Goal: Check status: Check status

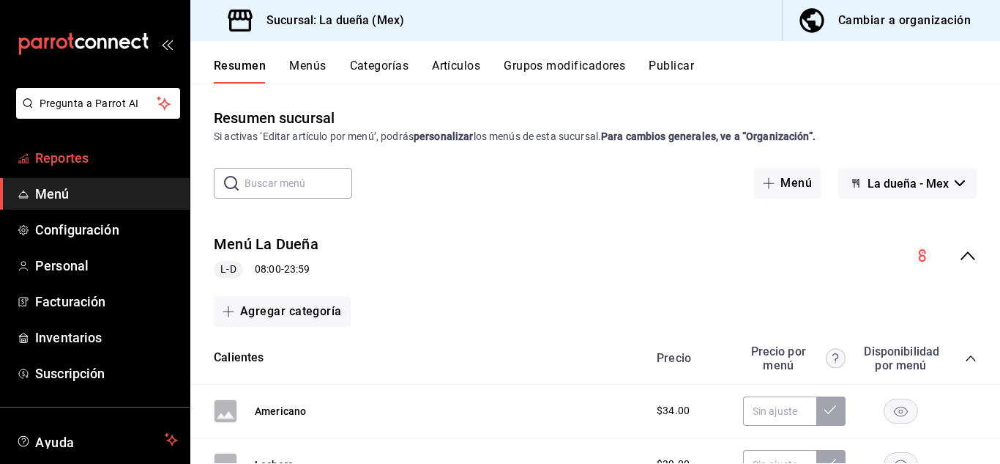
click at [67, 160] on span "Reportes" at bounding box center [106, 158] width 143 height 20
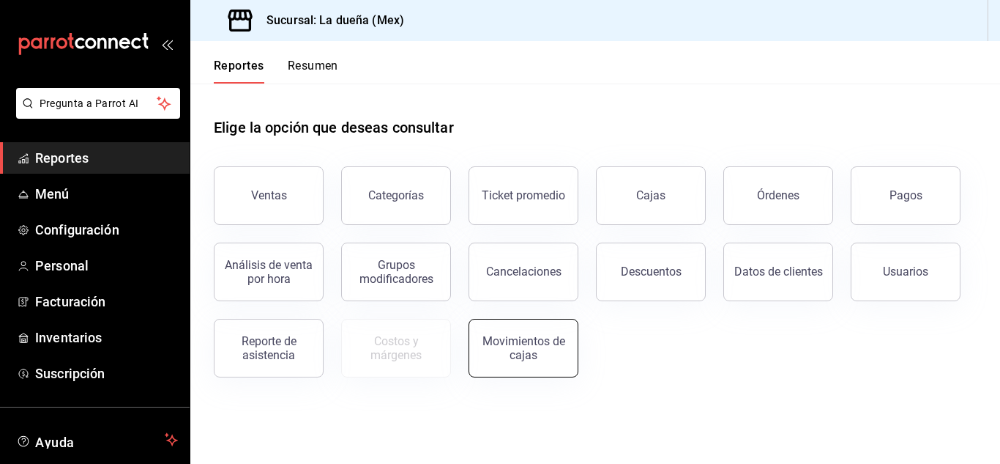
click at [499, 359] on div "Movimientos de cajas" at bounding box center [523, 348] width 91 height 28
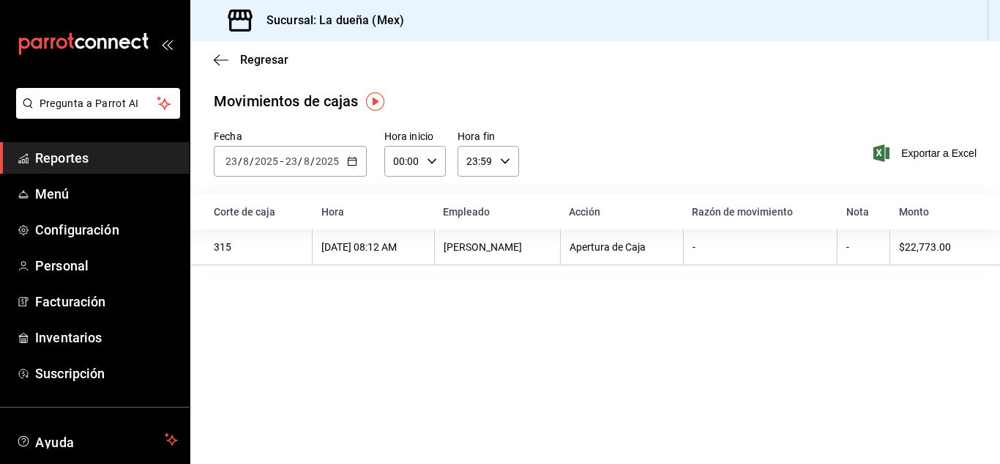
click at [352, 165] on \(Stroke\) "button" at bounding box center [352, 161] width 9 height 8
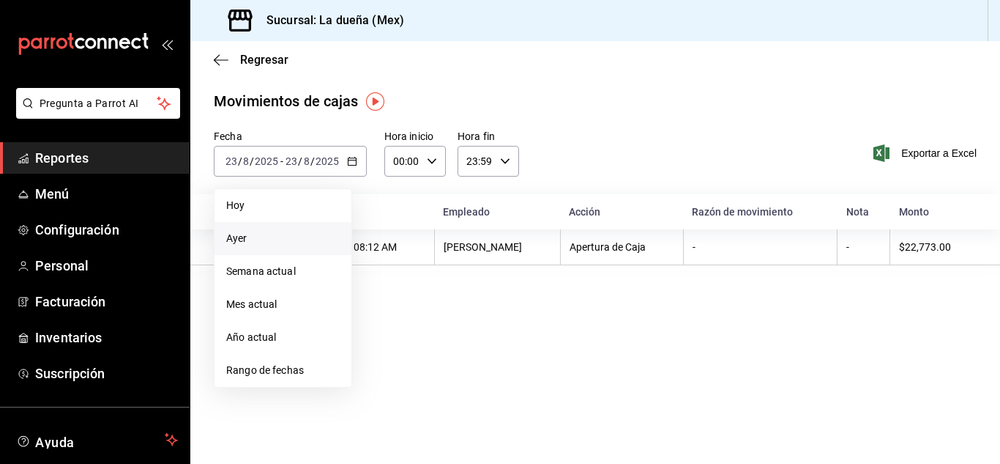
click at [297, 241] on span "Ayer" at bounding box center [283, 238] width 114 height 15
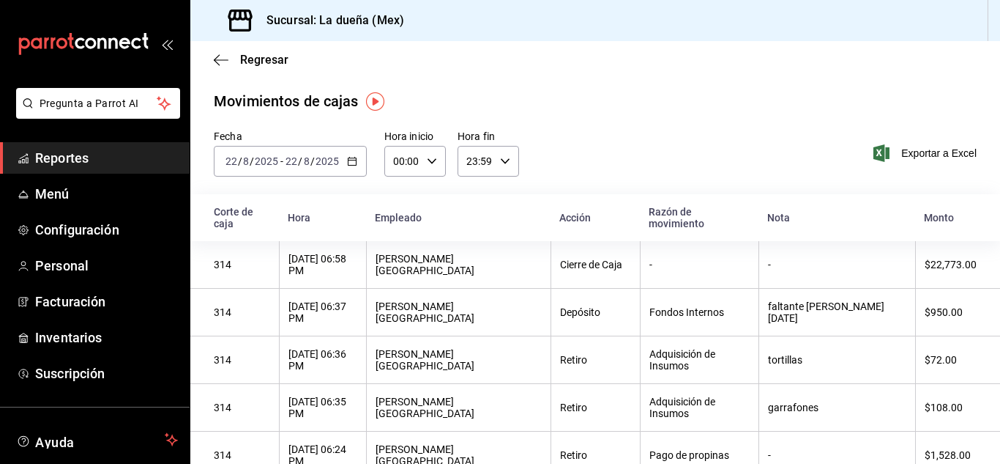
click at [348, 163] on \(Stroke\) "button" at bounding box center [352, 161] width 9 height 8
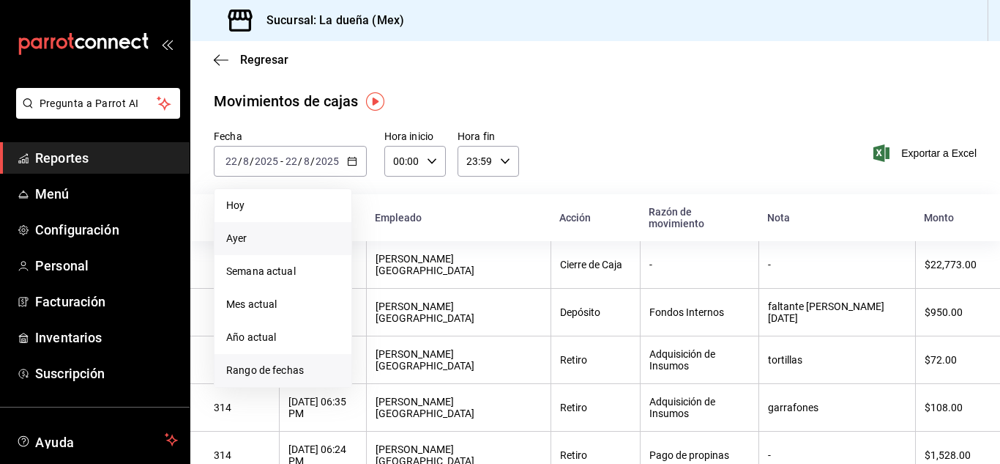
click at [294, 376] on span "Rango de fechas" at bounding box center [283, 369] width 114 height 15
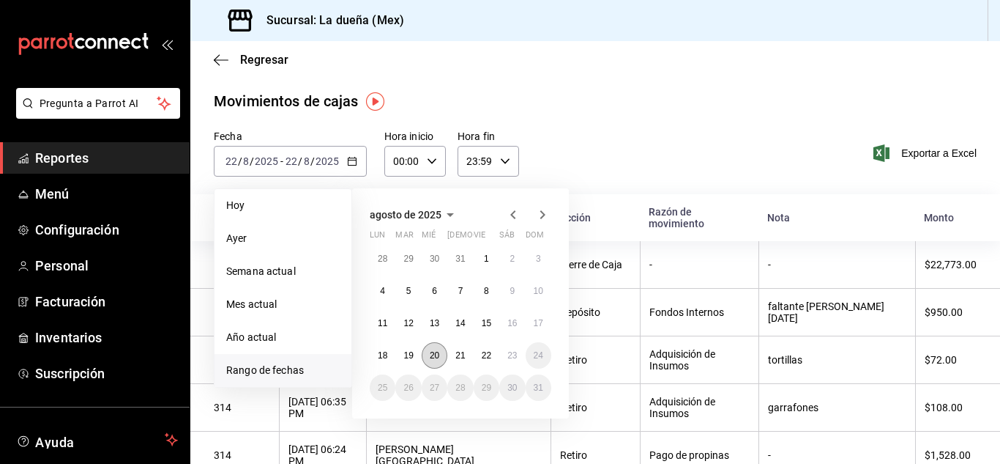
click at [439, 357] on abbr "20" at bounding box center [435, 355] width 10 height 10
click at [458, 357] on abbr "21" at bounding box center [460, 355] width 10 height 10
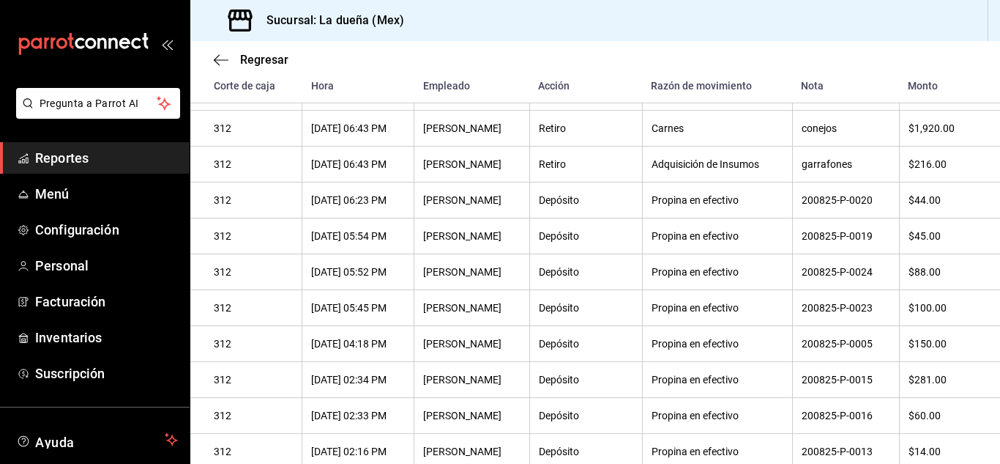
scroll to position [937, 0]
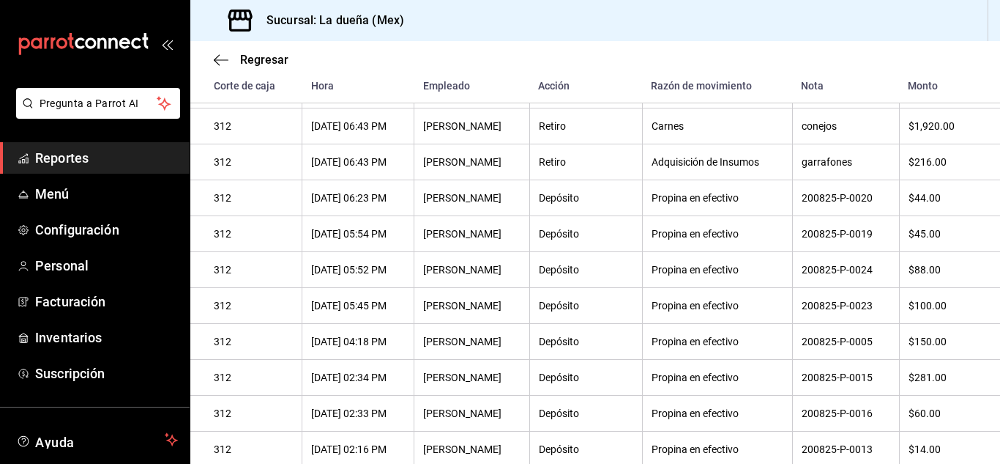
click at [852, 383] on div "200825-P-0015" at bounding box center [846, 377] width 89 height 12
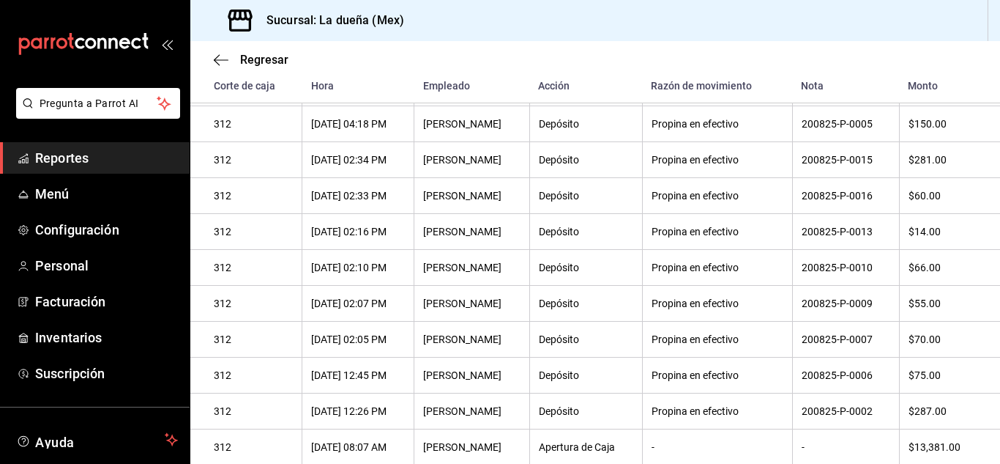
scroll to position [1191, 0]
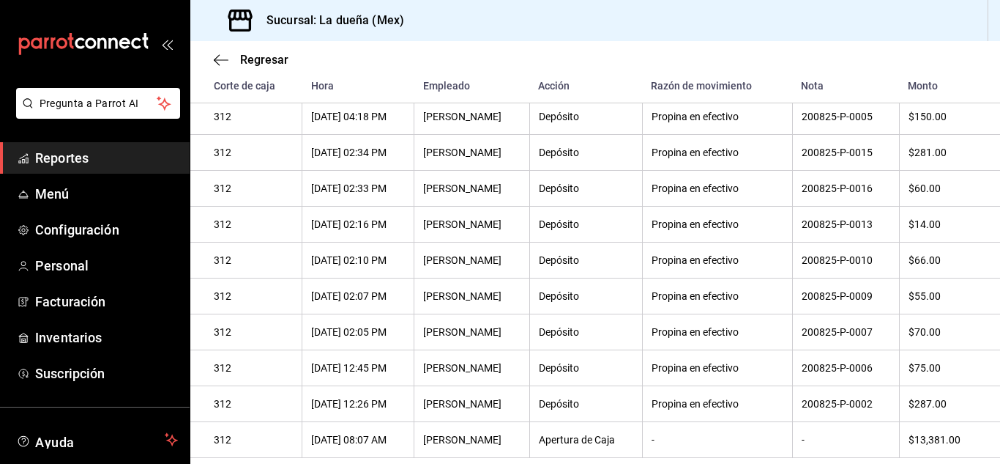
click at [101, 162] on span "Reportes" at bounding box center [106, 158] width 143 height 20
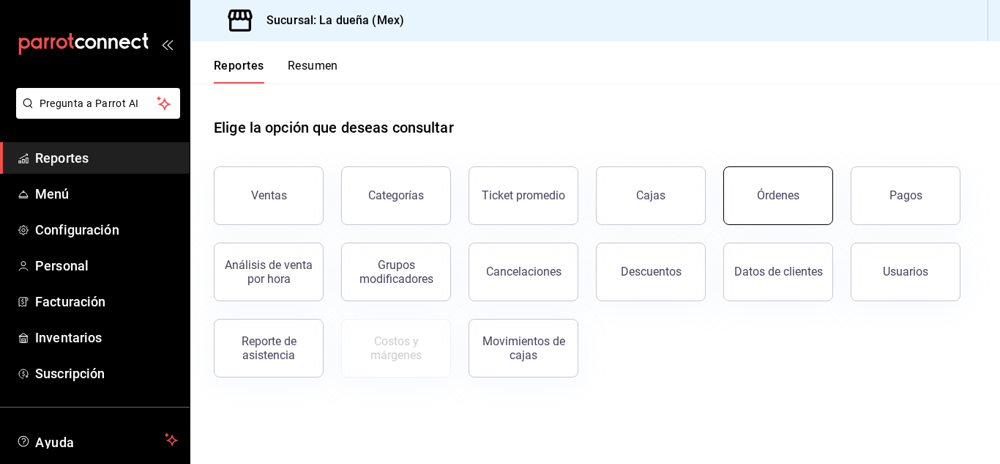
click at [781, 201] on div "Órdenes" at bounding box center [778, 195] width 42 height 14
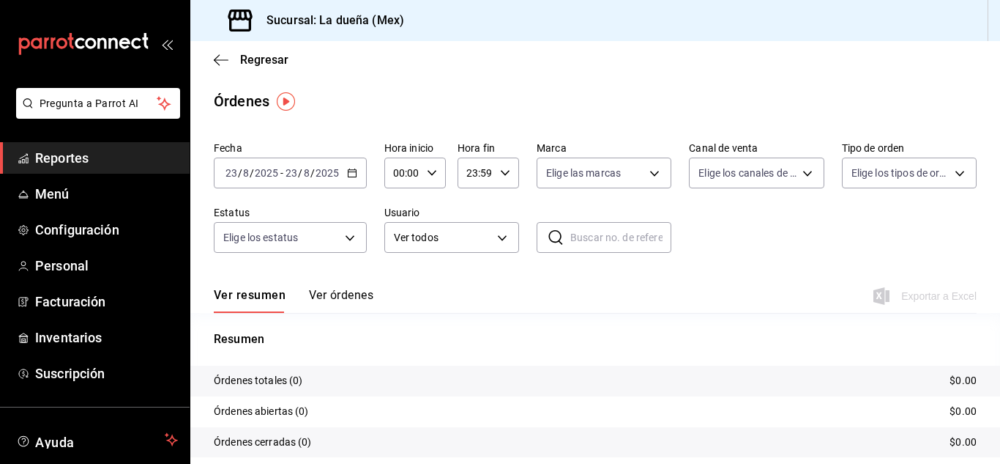
click at [352, 169] on icon "button" at bounding box center [352, 173] width 10 height 10
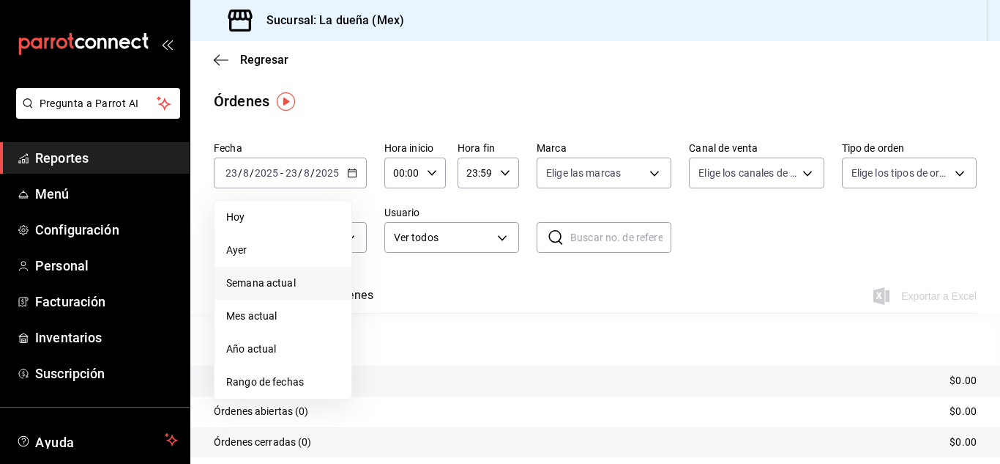
click at [305, 283] on span "Semana actual" at bounding box center [283, 282] width 114 height 15
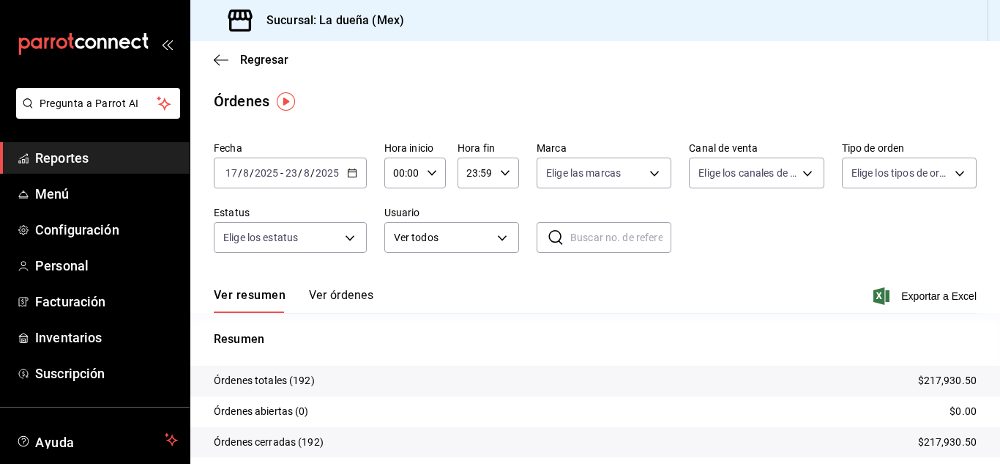
click at [615, 237] on input "text" at bounding box center [620, 237] width 101 height 29
type input "j"
type input "200825-P-002"
click at [552, 240] on icon at bounding box center [556, 237] width 18 height 18
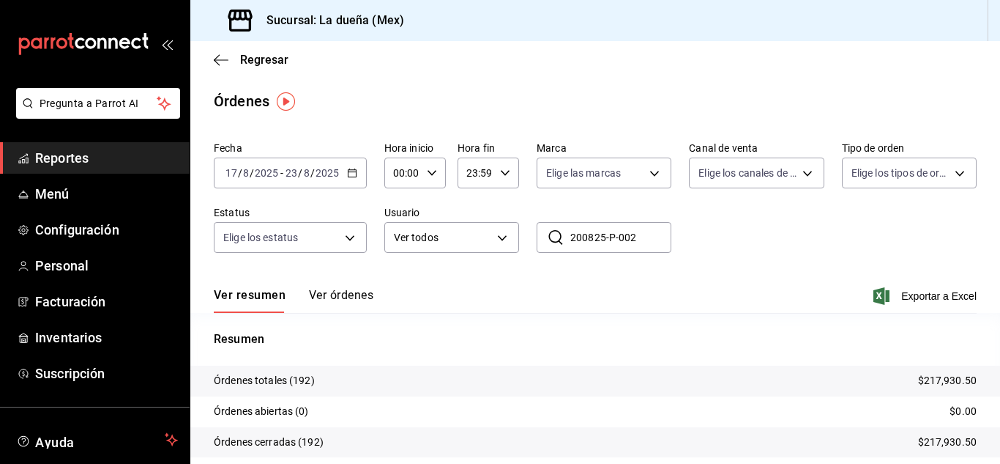
click at [88, 168] on link "Reportes" at bounding box center [95, 157] width 190 height 31
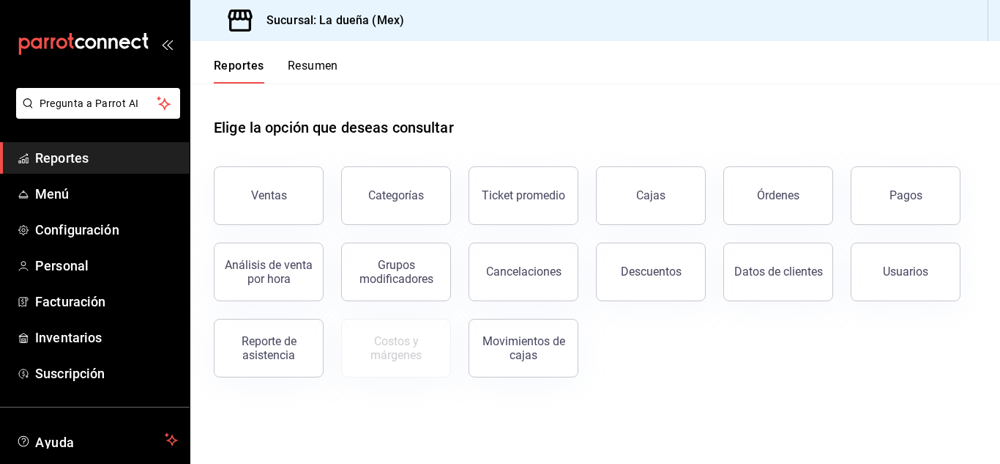
click at [75, 157] on span "Reportes" at bounding box center [106, 158] width 143 height 20
click at [650, 201] on div "Cajas" at bounding box center [650, 195] width 29 height 14
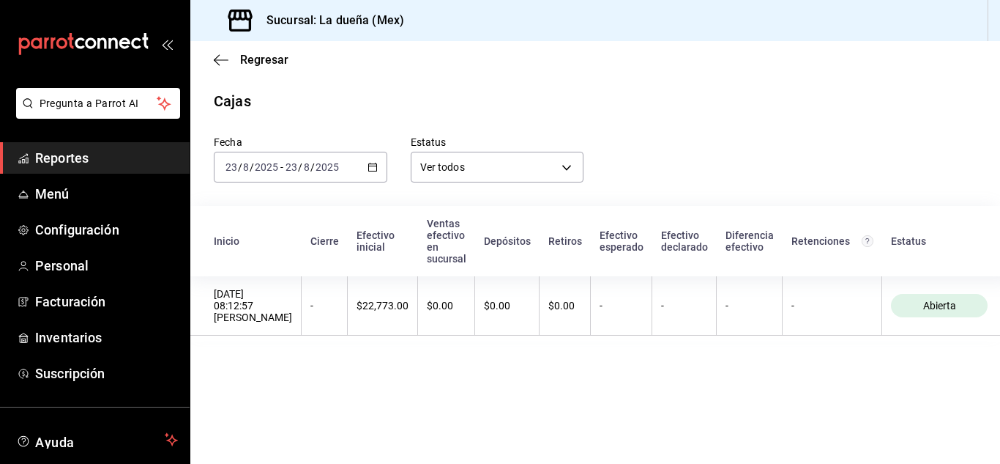
click at [370, 166] on \(Stroke\) "button" at bounding box center [372, 165] width 8 height 1
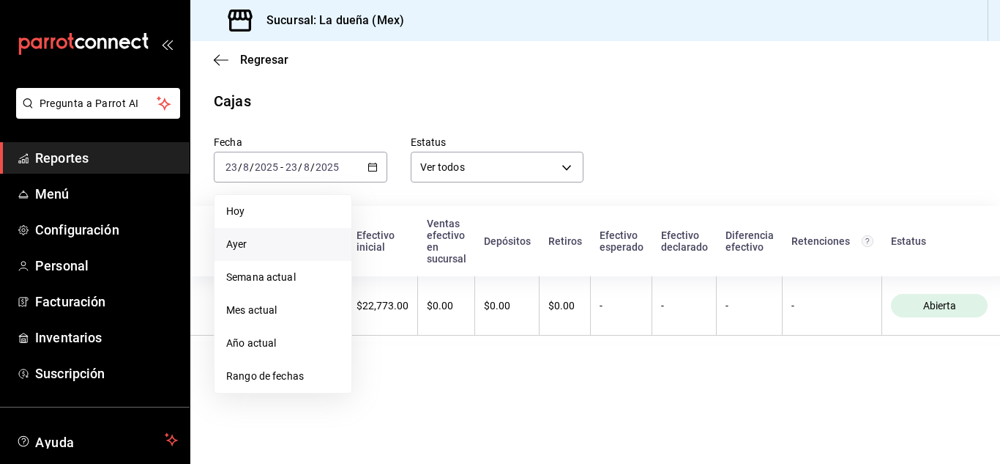
click at [294, 255] on li "Ayer" at bounding box center [283, 244] width 137 height 33
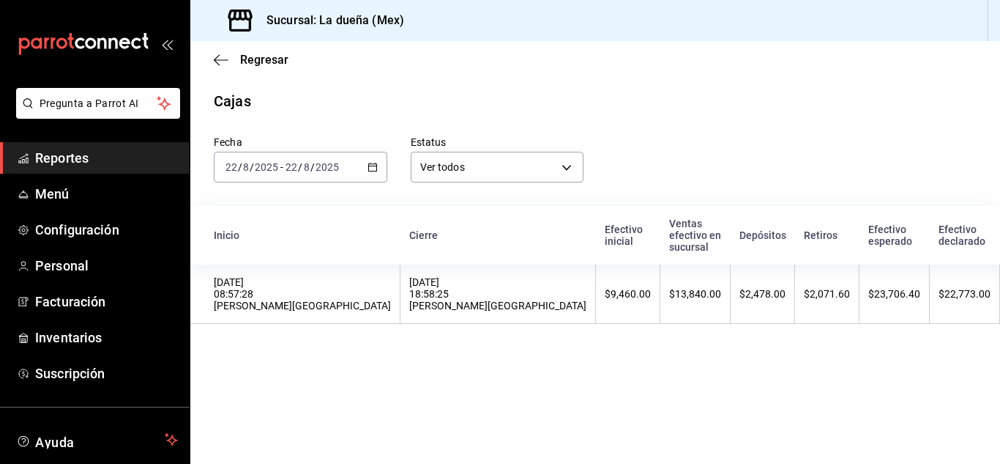
click at [374, 166] on \(Stroke\) "button" at bounding box center [372, 165] width 8 height 1
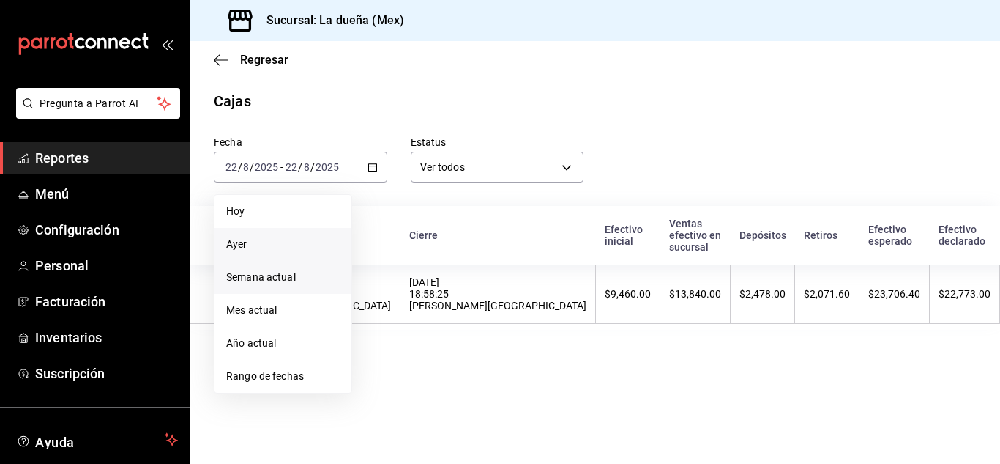
click at [290, 268] on li "Semana actual" at bounding box center [283, 277] width 137 height 33
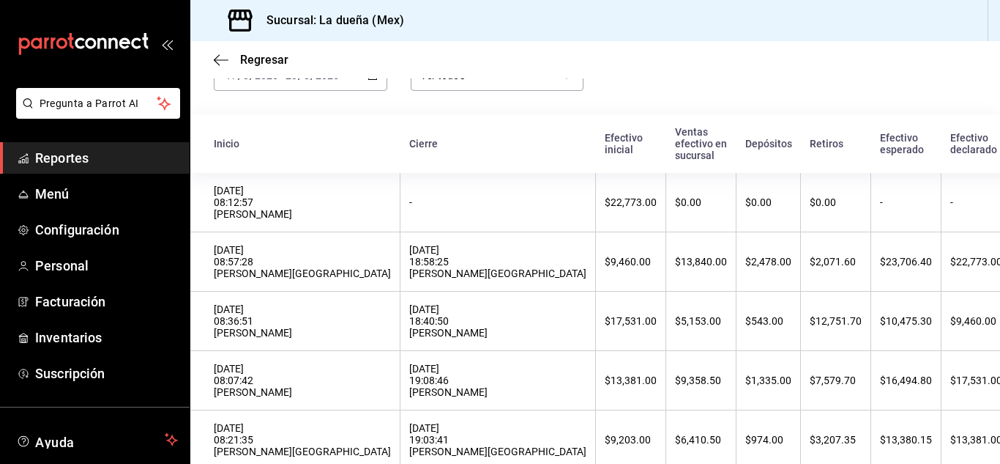
scroll to position [92, 0]
